Goal: Communication & Community: Answer question/provide support

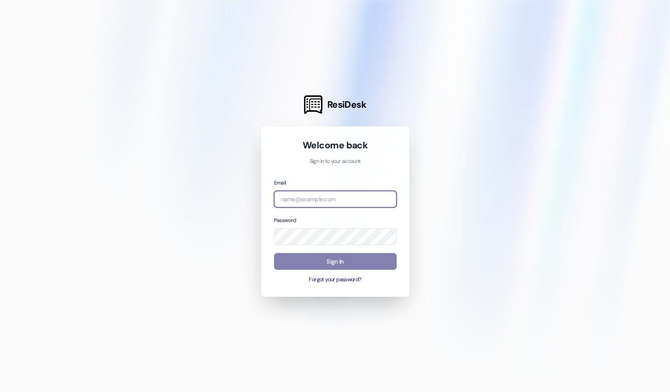
type input "miriam.m@westlandreg.com"
click at [269, 262] on div "Welcome back Sign in to your account Email miriam.m@westlandreg.com Password Si…" at bounding box center [335, 211] width 148 height 170
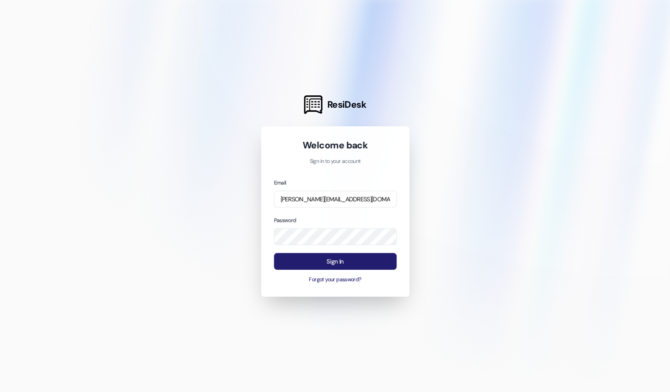
click at [297, 264] on button "Sign In" at bounding box center [335, 261] width 123 height 17
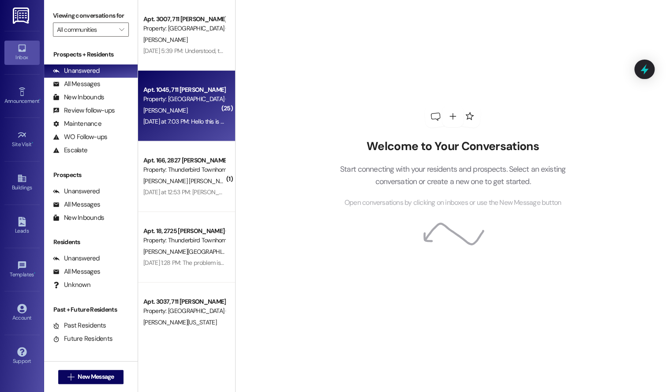
click at [172, 113] on div "[PERSON_NAME]" at bounding box center [183, 110] width 83 height 11
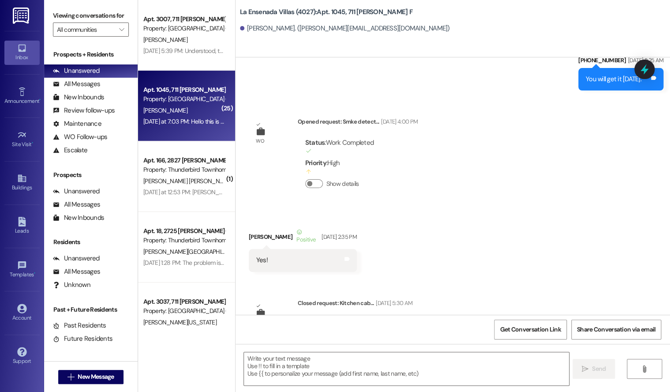
scroll to position [3530, 0]
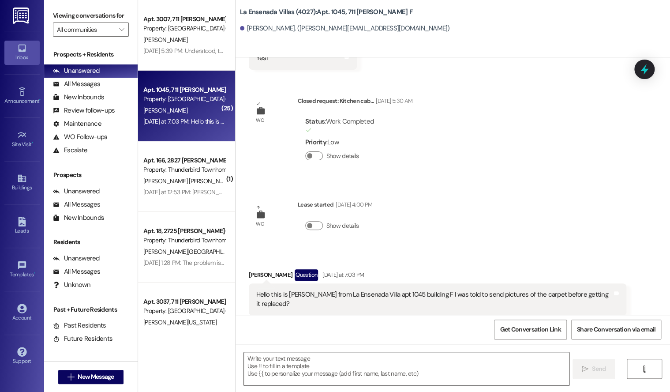
click at [409, 358] on textarea at bounding box center [406, 368] width 325 height 33
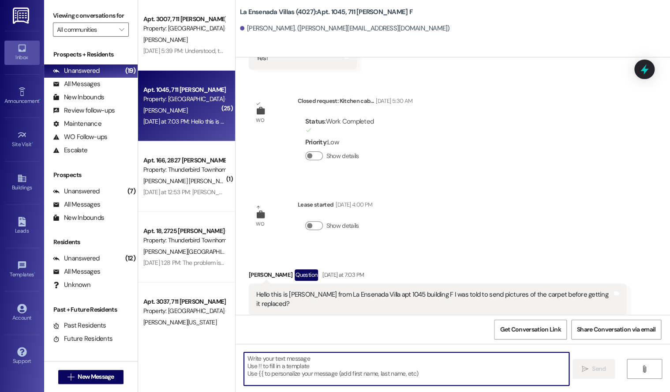
click at [349, 369] on textarea at bounding box center [406, 368] width 325 height 33
click at [356, 364] on textarea at bounding box center [406, 368] width 325 height 33
click at [350, 367] on textarea at bounding box center [406, 368] width 325 height 33
type textarea "Hello ,"
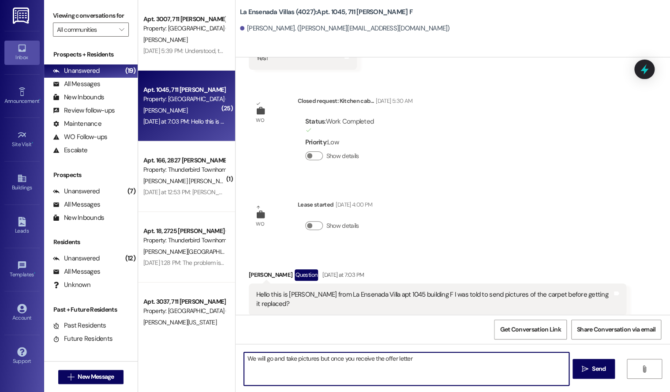
type textarea "We will go and take pictures but once you receive the offer letter"
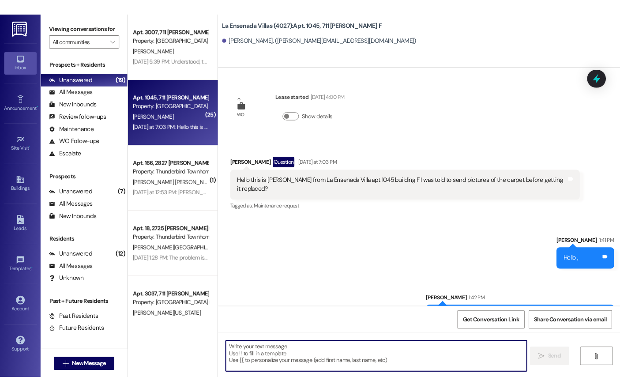
scroll to position [3653, 0]
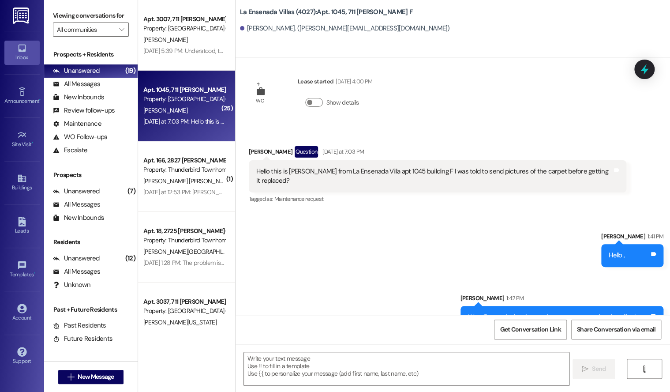
click at [371, 300] on div "Sent via SMS [PERSON_NAME] 1:41 PM Hello , Tags and notes Sent via SMS [PERSON_…" at bounding box center [453, 273] width 435 height 123
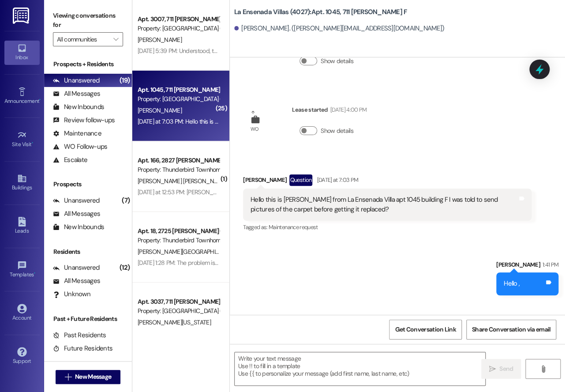
scroll to position [3766, 0]
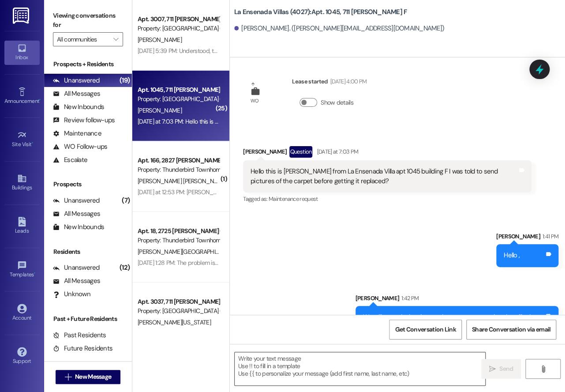
click at [278, 363] on textarea at bounding box center [360, 368] width 251 height 33
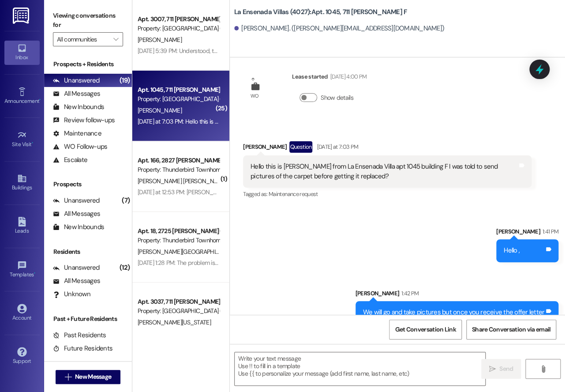
scroll to position [3775, 0]
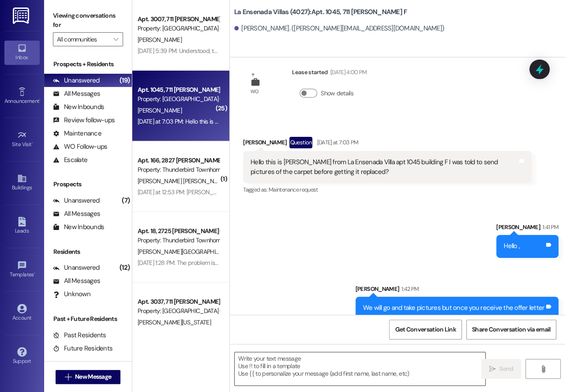
click at [278, 361] on textarea at bounding box center [360, 368] width 251 height 33
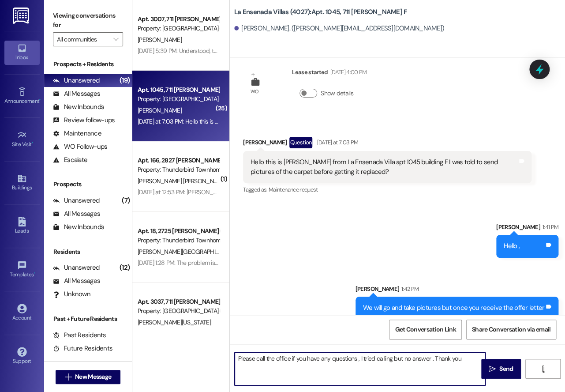
type textarea "Please call the office if you have any questions , I tried calling but no answe…"
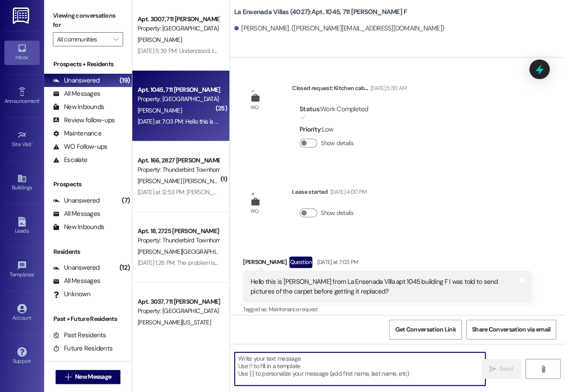
scroll to position [3652, 0]
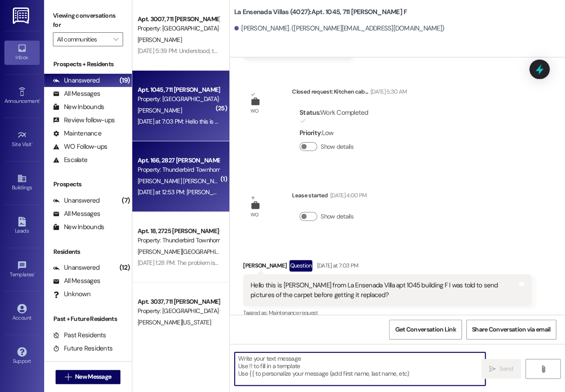
click at [159, 172] on div "Property: Thunderbird Townhomes (4001)" at bounding box center [179, 169] width 82 height 9
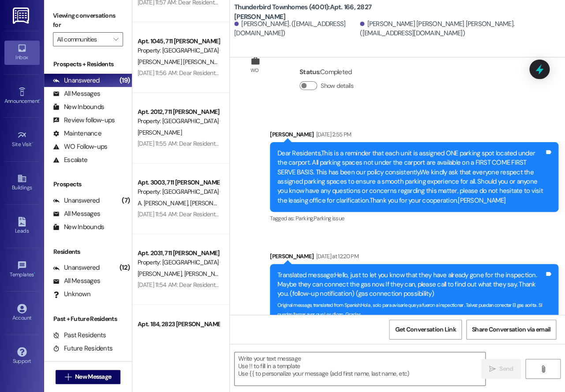
scroll to position [326, 0]
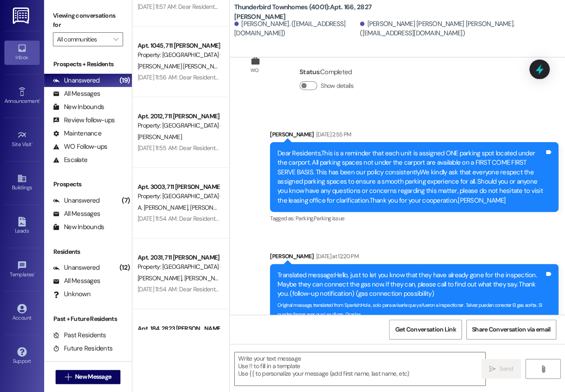
drag, startPoint x: 233, startPoint y: 104, endPoint x: 231, endPoint y: 99, distance: 4.9
click at [234, 110] on div "Announcement, sent via SMS [PERSON_NAME] [DATE] 2:55 PM Dear Residents,This is …" at bounding box center [397, 220] width 335 height 221
